Goal: Find contact information: Find contact information

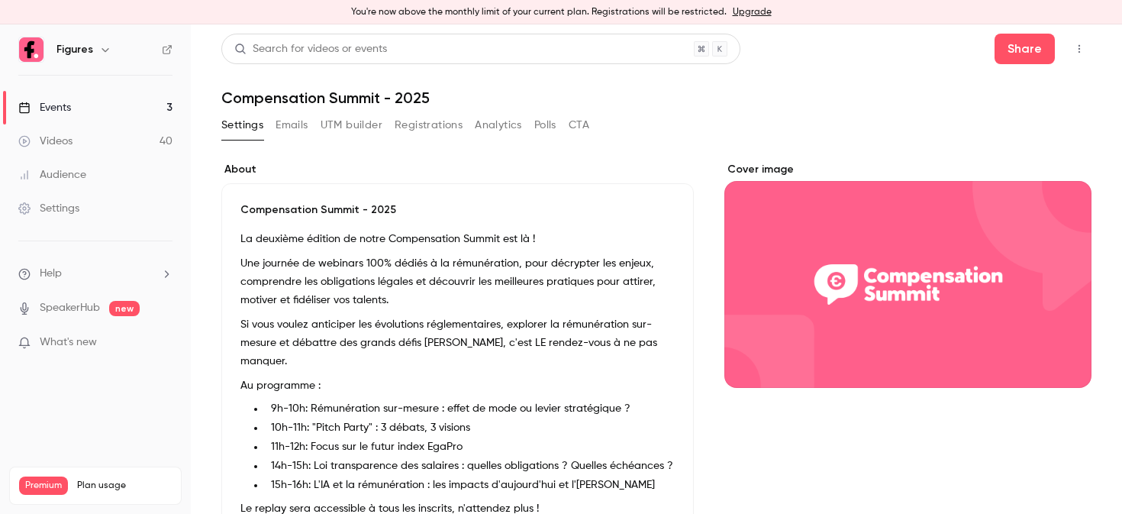
click at [405, 126] on button "Registrations" at bounding box center [429, 125] width 68 height 24
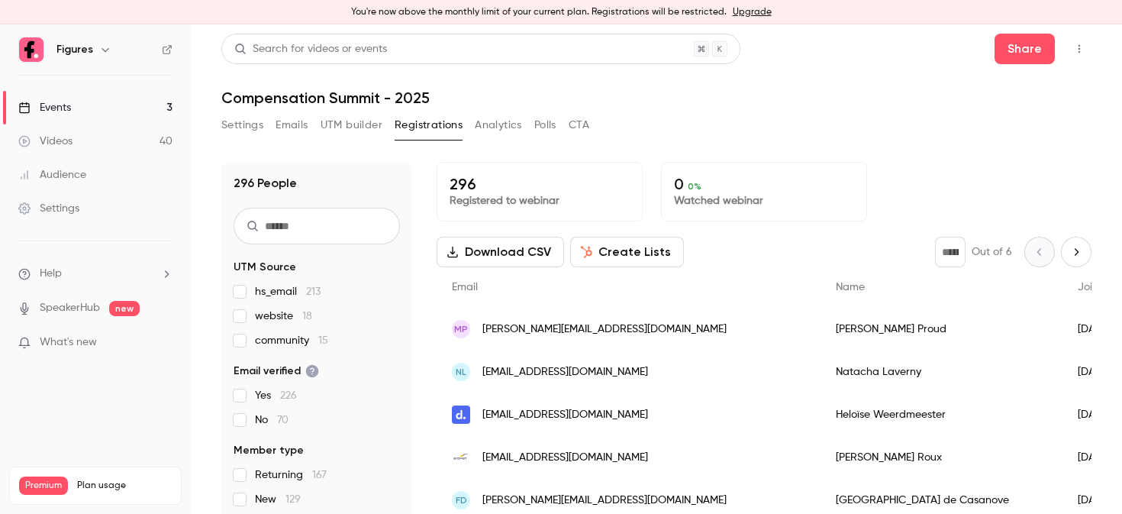
click at [324, 232] on input "text" at bounding box center [317, 226] width 166 height 37
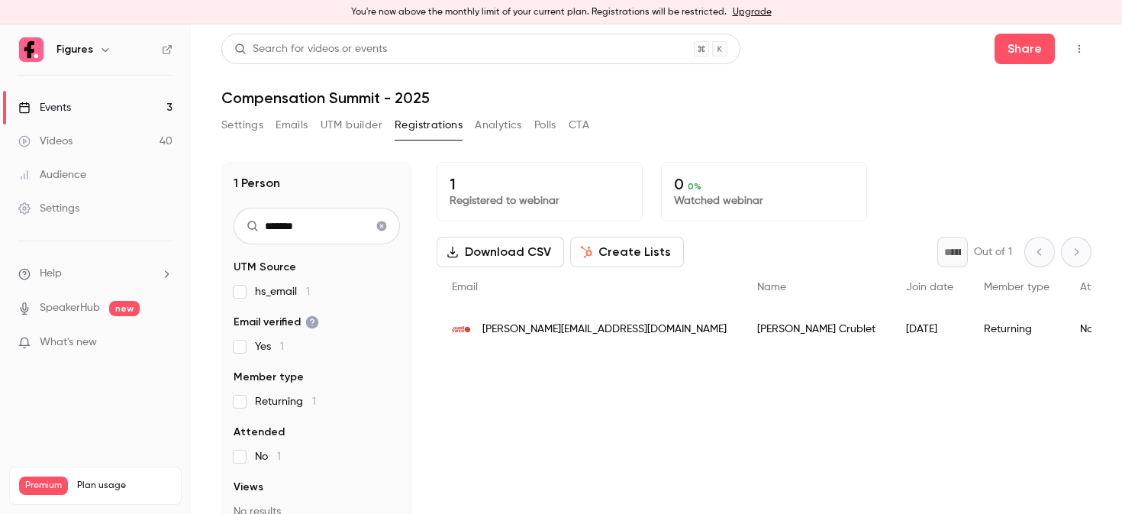
click at [499, 342] on div "[PERSON_NAME][EMAIL_ADDRESS][DOMAIN_NAME]" at bounding box center [589, 329] width 305 height 43
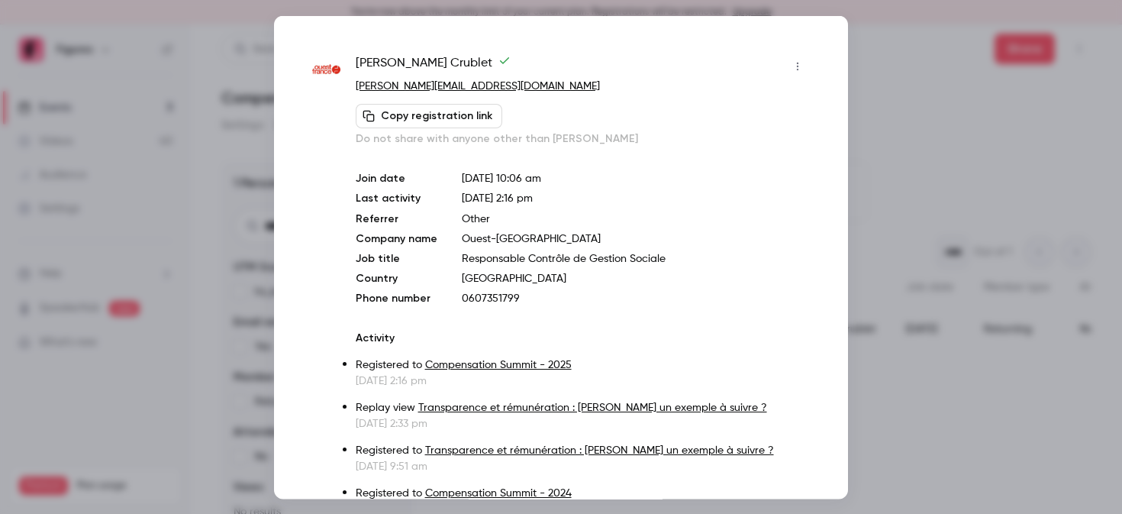
click at [479, 299] on p "0607351799" at bounding box center [636, 297] width 348 height 15
copy p "0607351799"
click at [945, 110] on div at bounding box center [561, 257] width 1122 height 514
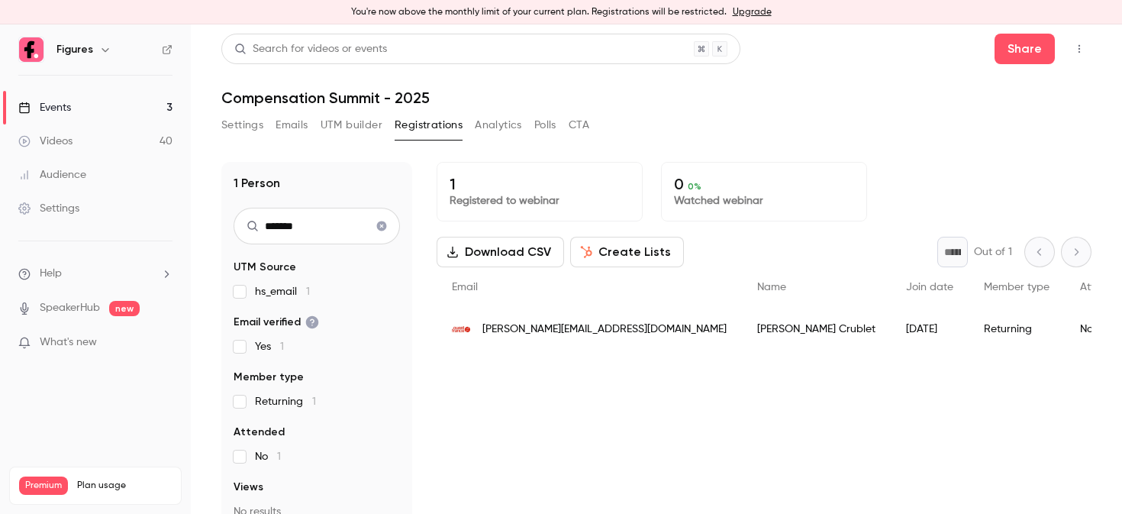
drag, startPoint x: 310, startPoint y: 234, endPoint x: 189, endPoint y: 223, distance: 121.1
click at [189, 223] on div "Figures Events 3 Videos 40 Audience Settings Help SpeakerHub new What's new Pre…" at bounding box center [561, 268] width 1122 height 489
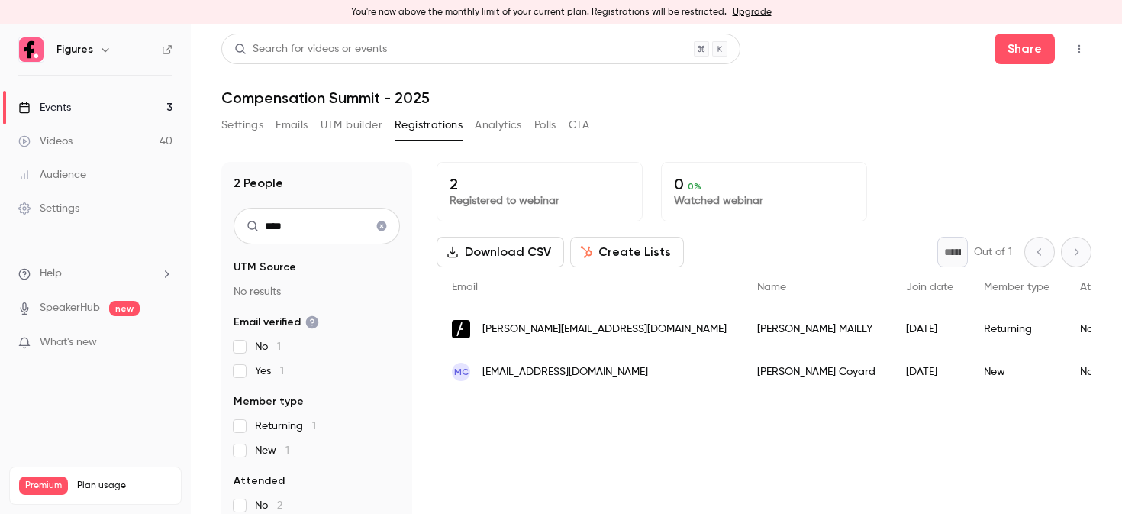
type input "****"
click at [568, 340] on div "[PERSON_NAME][EMAIL_ADDRESS][DOMAIN_NAME]" at bounding box center [589, 329] width 305 height 43
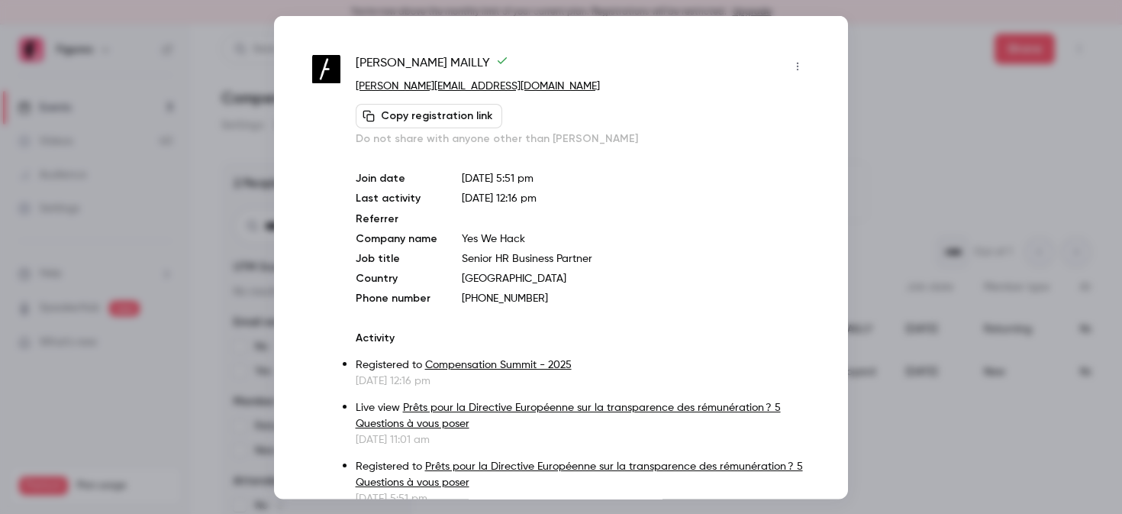
click at [943, 185] on div at bounding box center [561, 257] width 1122 height 514
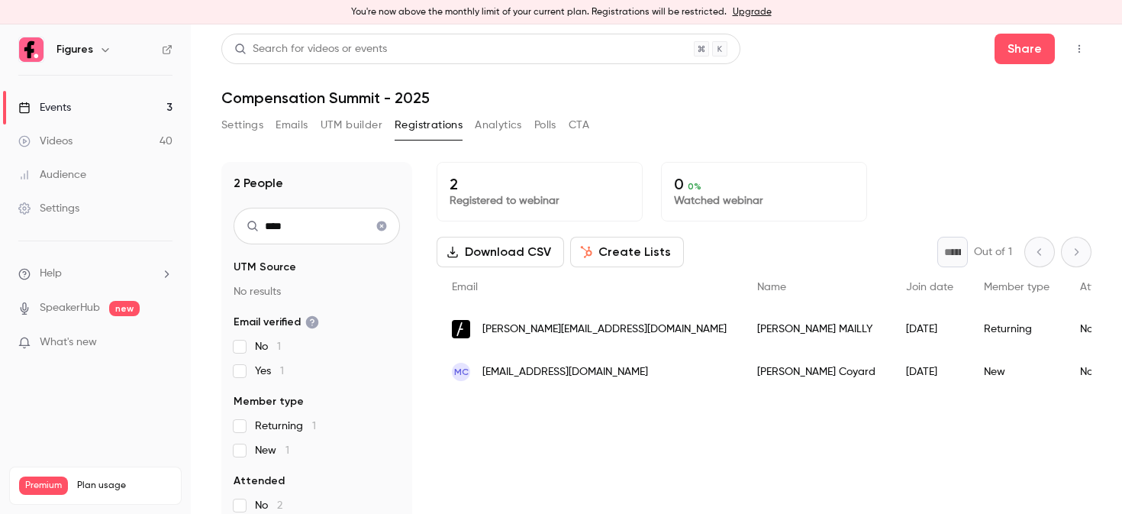
click at [225, 122] on button "Settings" at bounding box center [242, 125] width 42 height 24
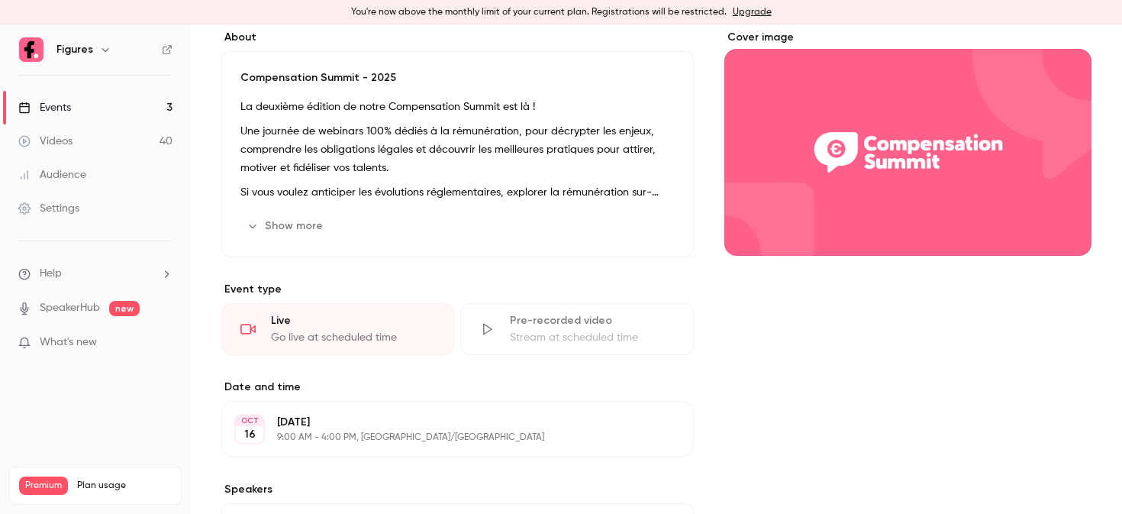
scroll to position [162, 0]
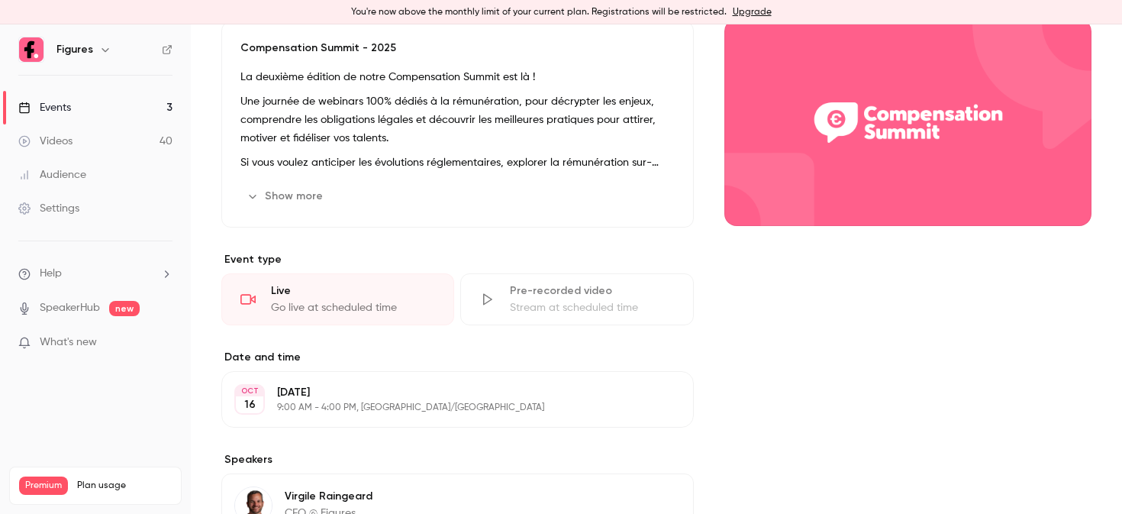
click at [301, 203] on button "Show more" at bounding box center [286, 196] width 92 height 24
